Goal: Check status

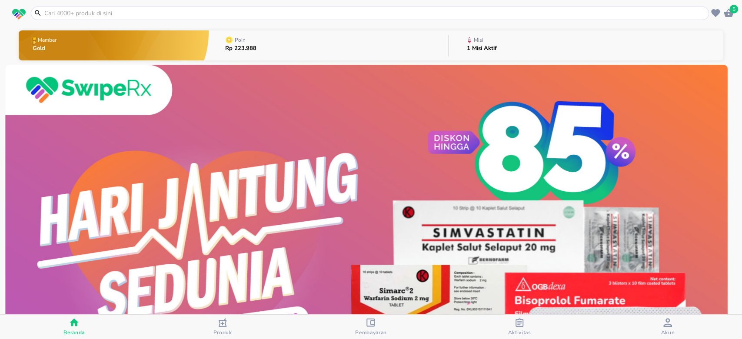
click at [502, 53] on button "Misi 1 Misi Aktif" at bounding box center [586, 45] width 275 height 34
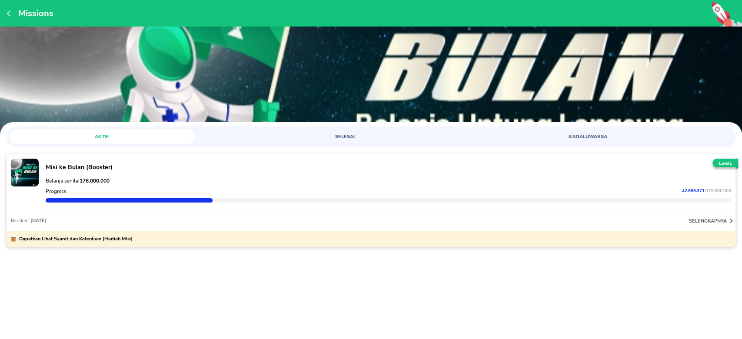
click at [684, 203] on div at bounding box center [388, 201] width 689 height 8
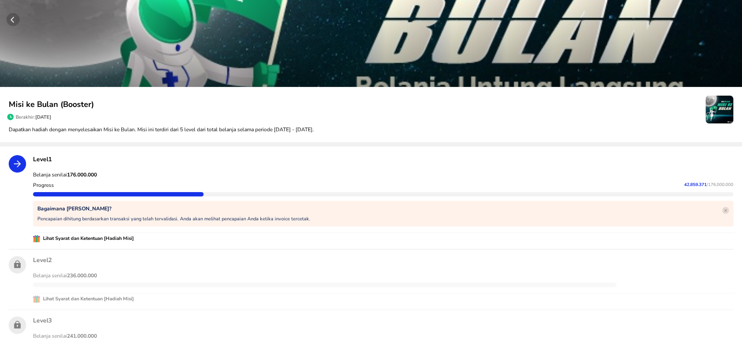
click at [684, 187] on p "42.859.371 / 176.000.000" at bounding box center [708, 185] width 49 height 6
copy p "42.859.371"
